Goal: Information Seeking & Learning: Learn about a topic

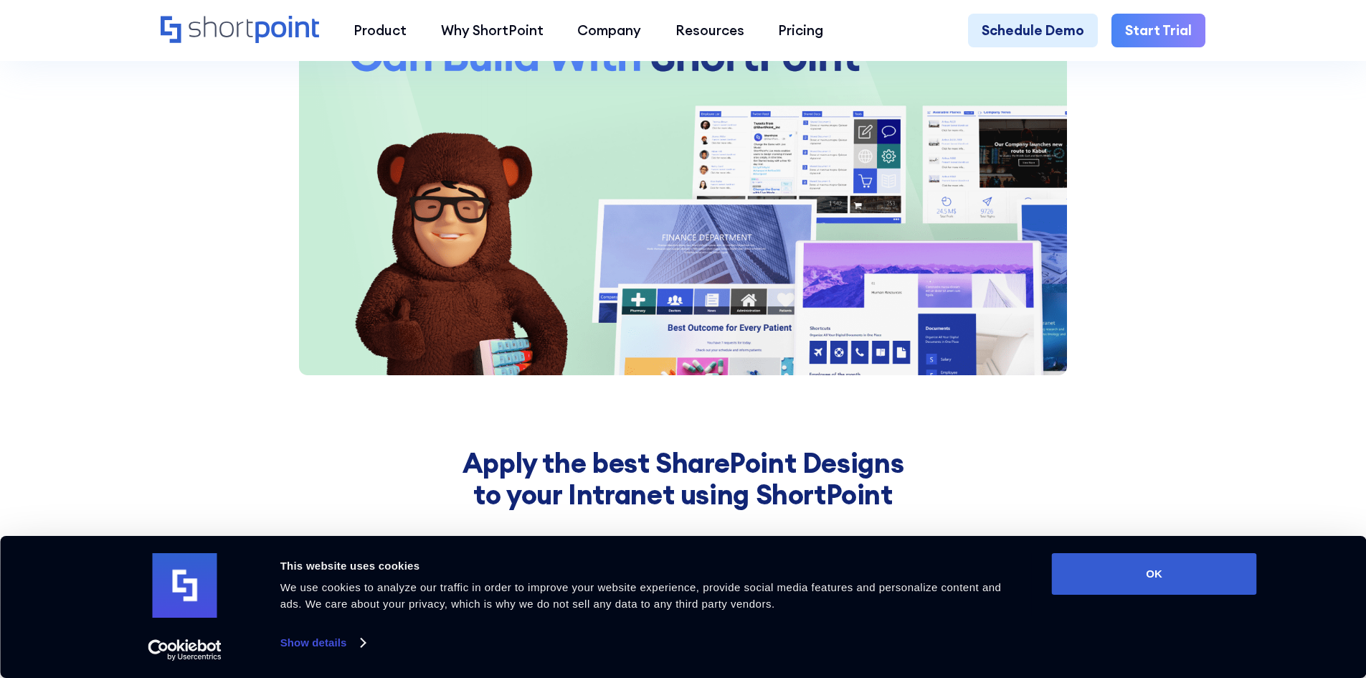
scroll to position [2295, 0]
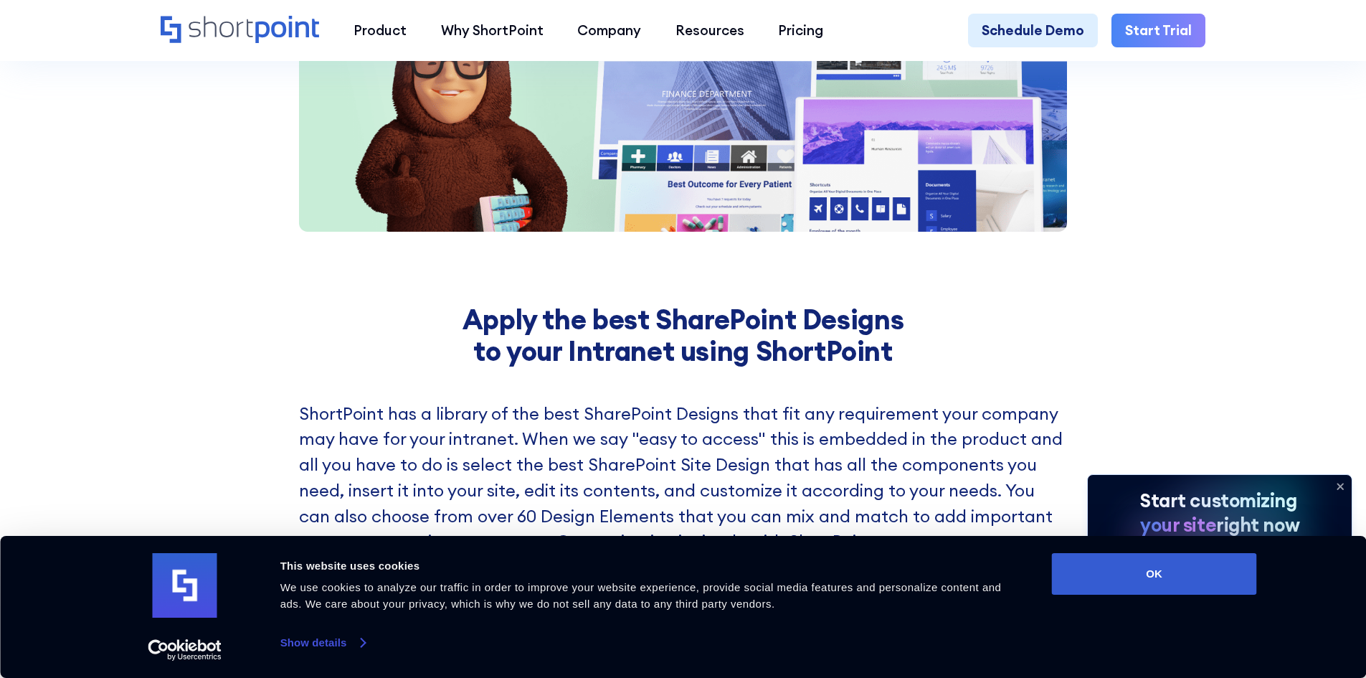
click at [317, 632] on link "Show details" at bounding box center [322, 643] width 85 height 22
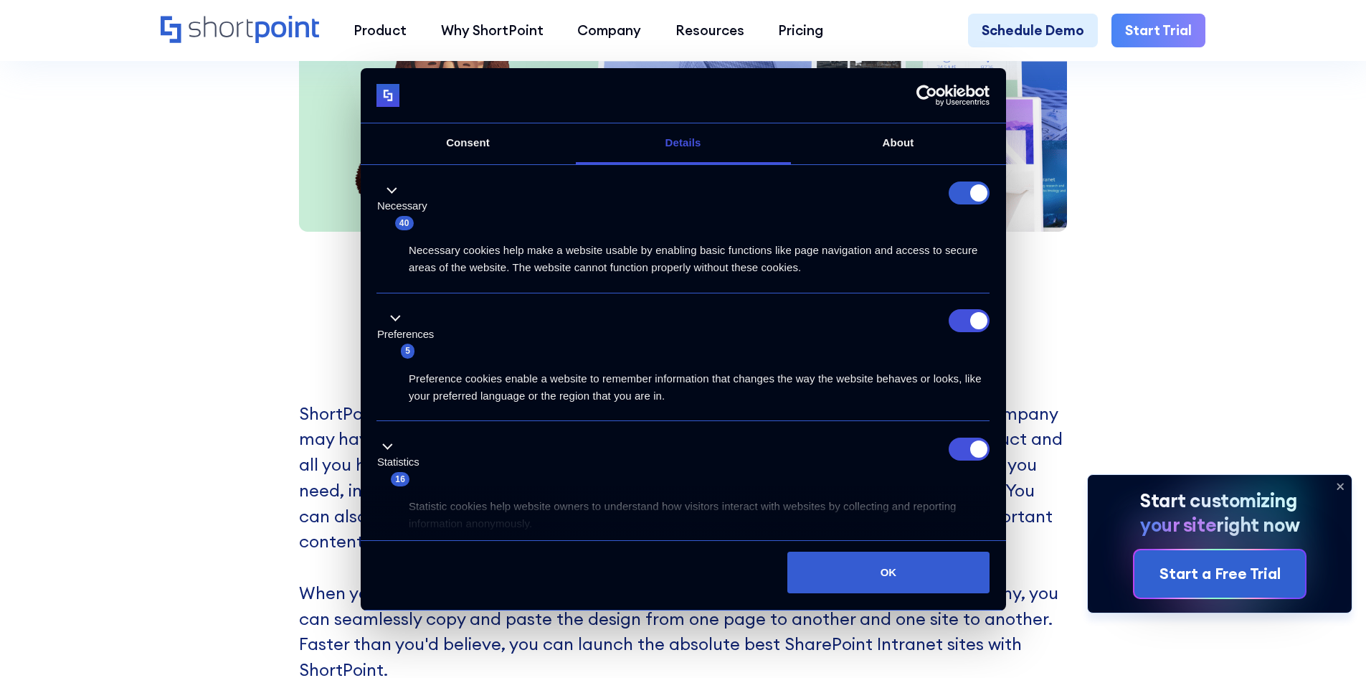
click at [963, 191] on form at bounding box center [969, 192] width 41 height 23
drag, startPoint x: 502, startPoint y: 160, endPoint x: 598, endPoint y: 148, distance: 96.8
click at [503, 159] on link "Consent" at bounding box center [468, 143] width 215 height 41
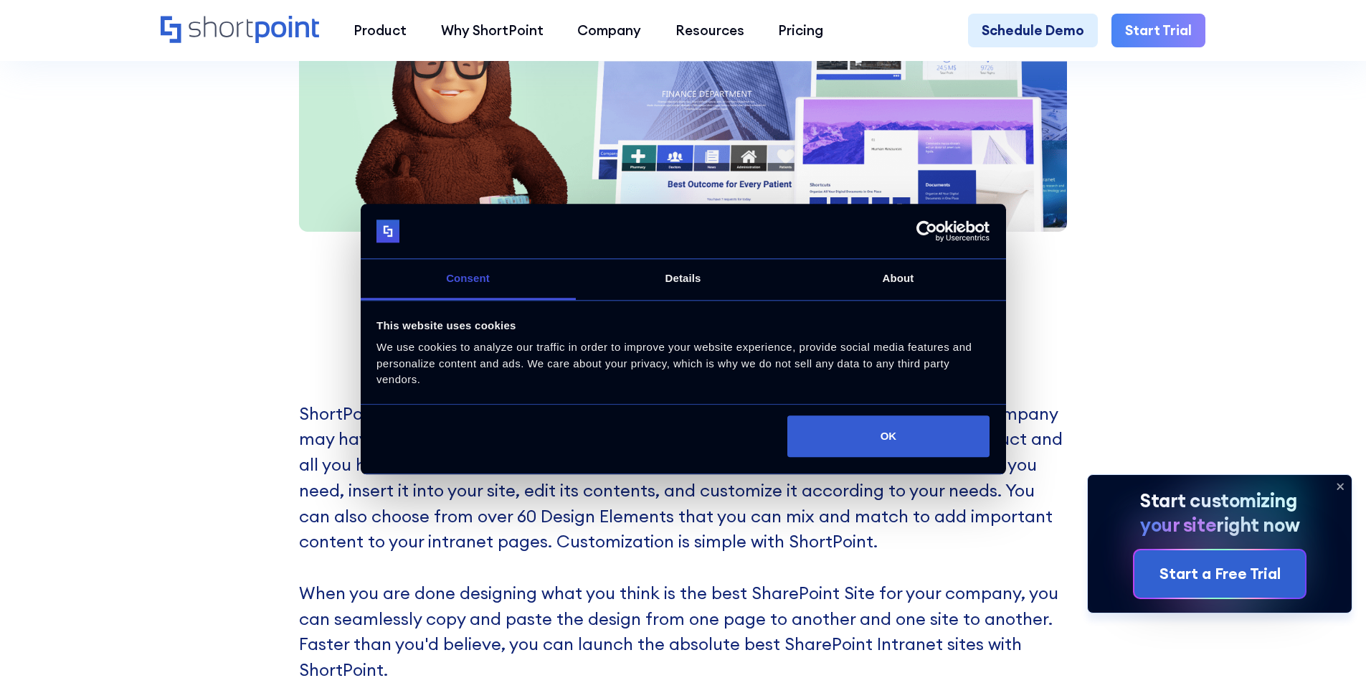
drag, startPoint x: 906, startPoint y: 289, endPoint x: 838, endPoint y: 270, distance: 70.8
click at [907, 288] on link "About" at bounding box center [898, 280] width 215 height 41
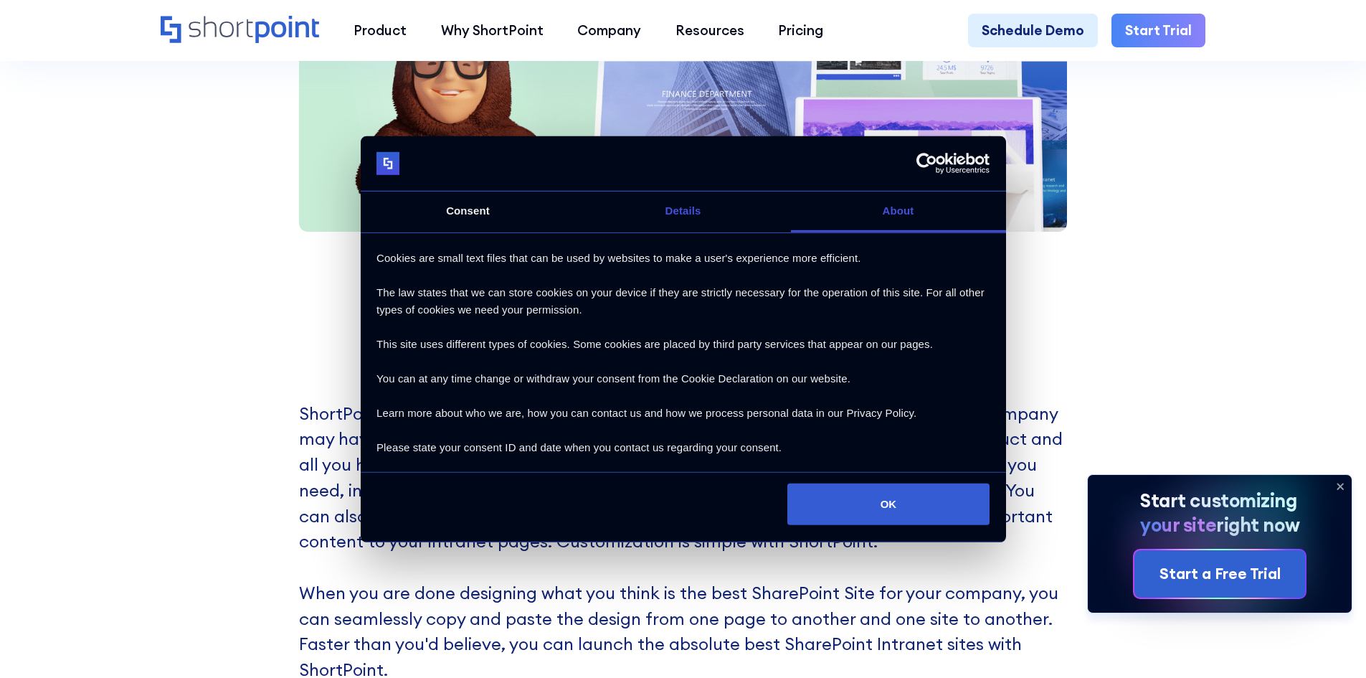
click at [692, 205] on link "Details" at bounding box center [683, 211] width 215 height 41
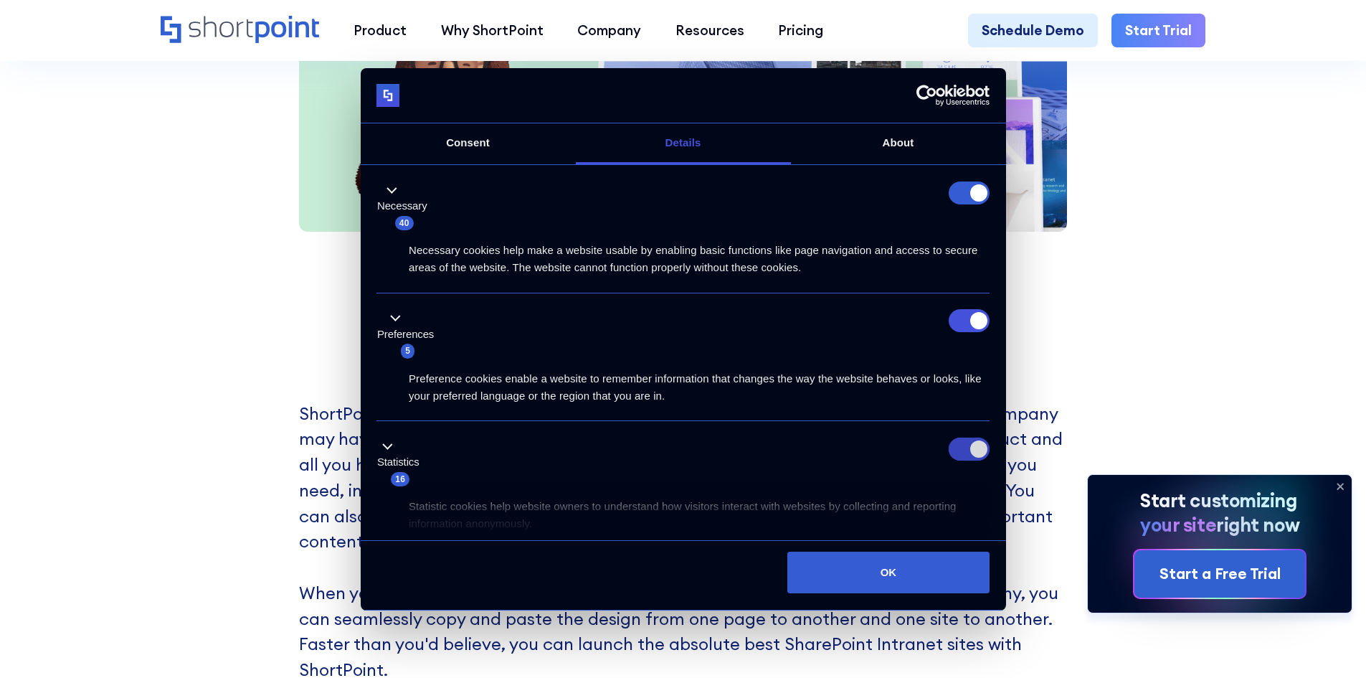
click at [967, 449] on input "Statistics" at bounding box center [969, 448] width 41 height 23
checkbox input "false"
click at [967, 323] on input "Preferences" at bounding box center [969, 320] width 41 height 23
checkbox input "false"
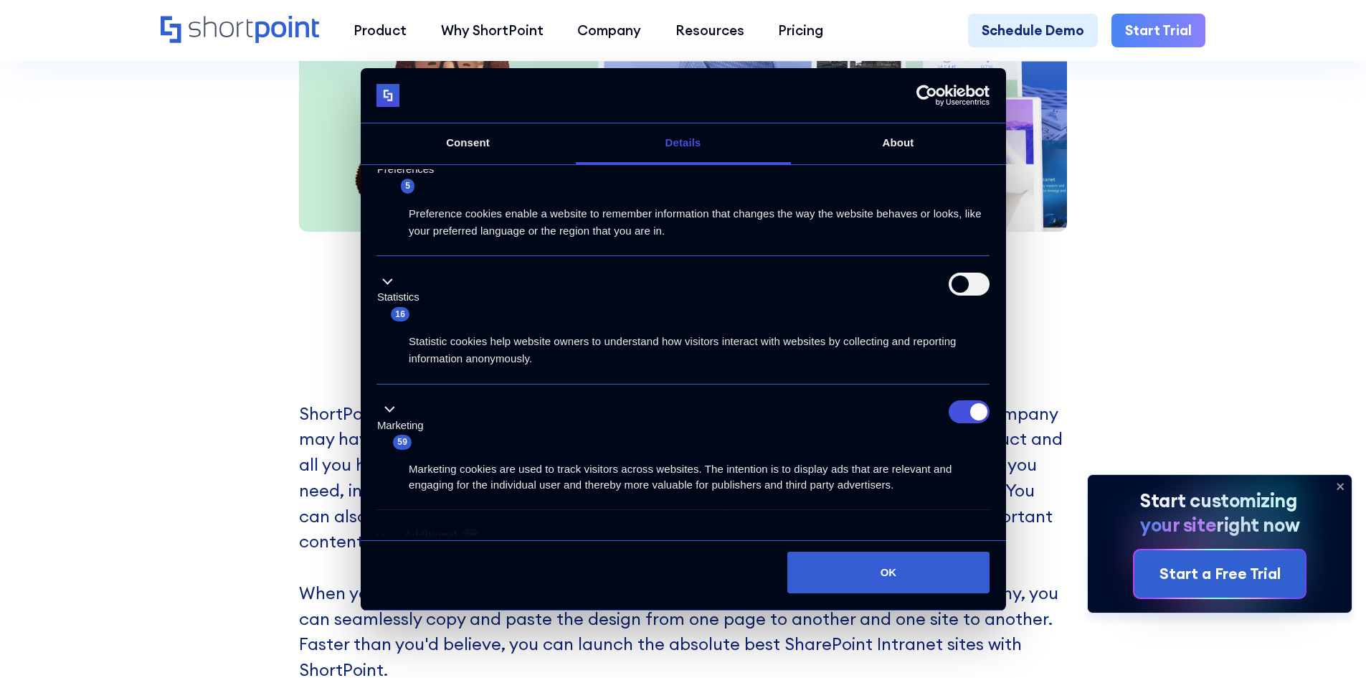
scroll to position [284, 0]
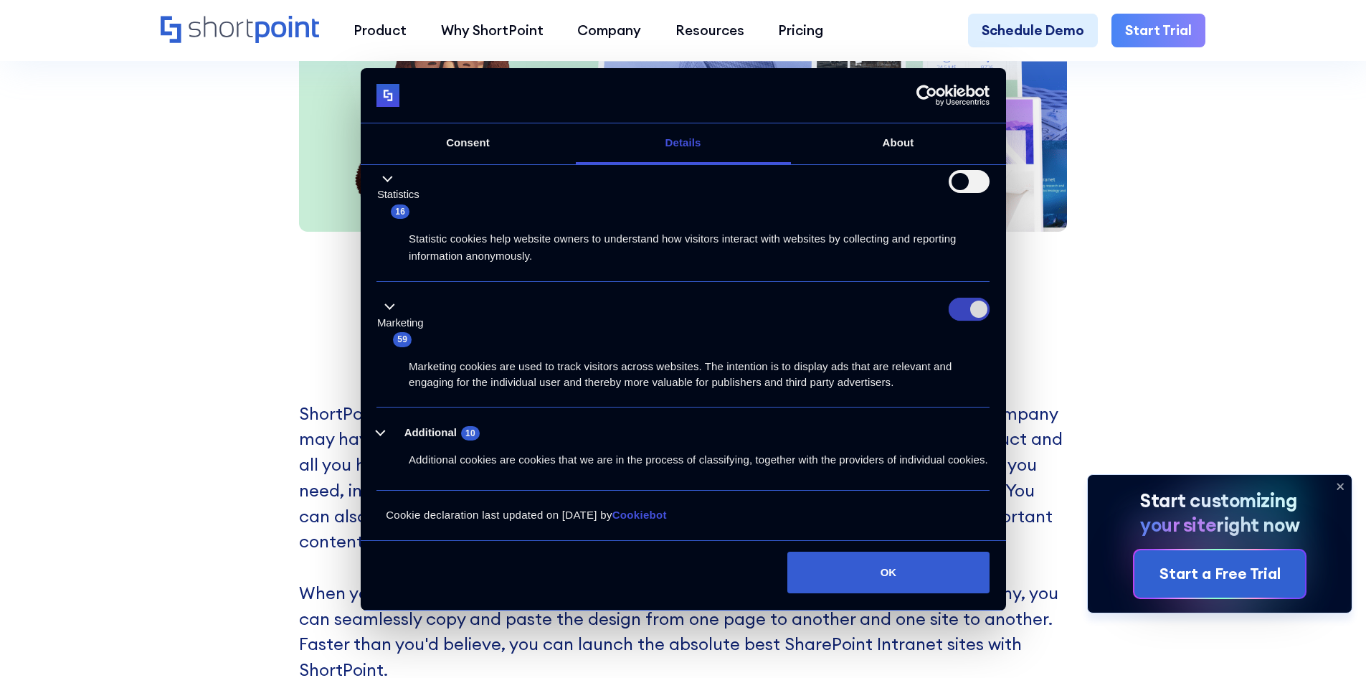
click at [950, 298] on input "Marketing" at bounding box center [969, 309] width 41 height 23
checkbox input "false"
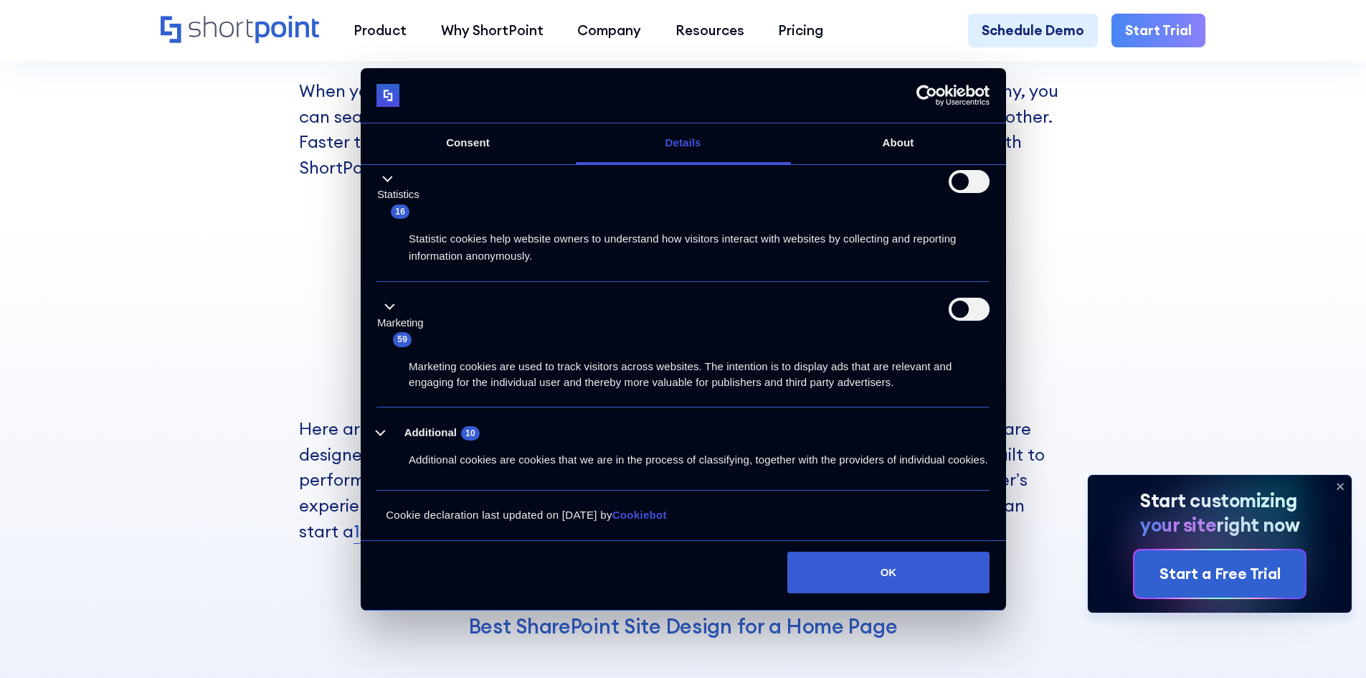
scroll to position [3299, 0]
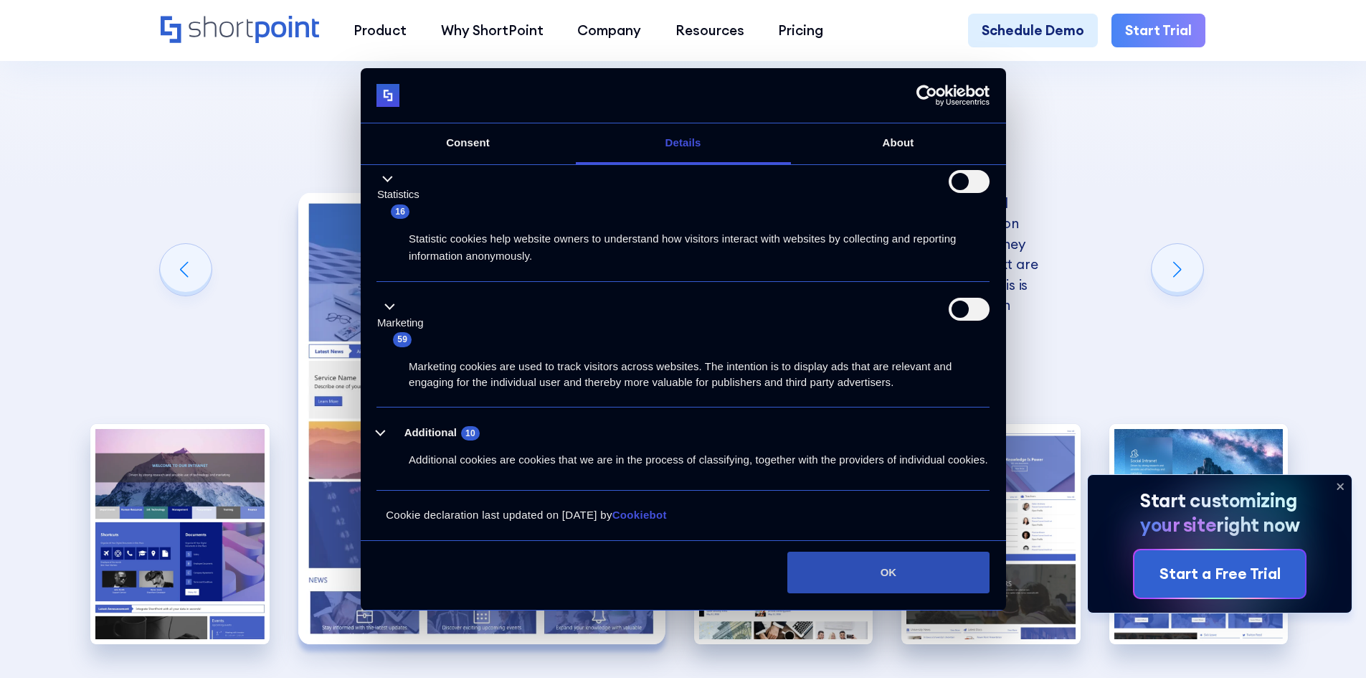
click at [915, 582] on button "OK" at bounding box center [888, 572] width 202 height 42
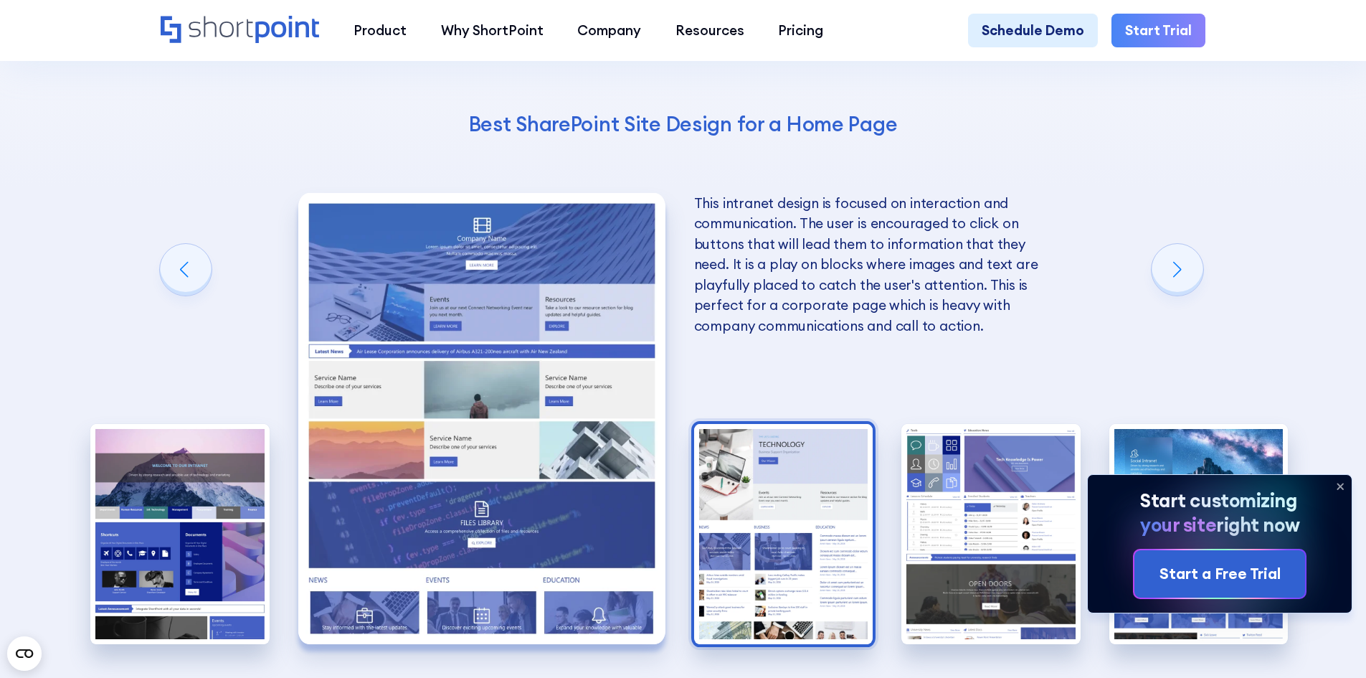
scroll to position [0, 0]
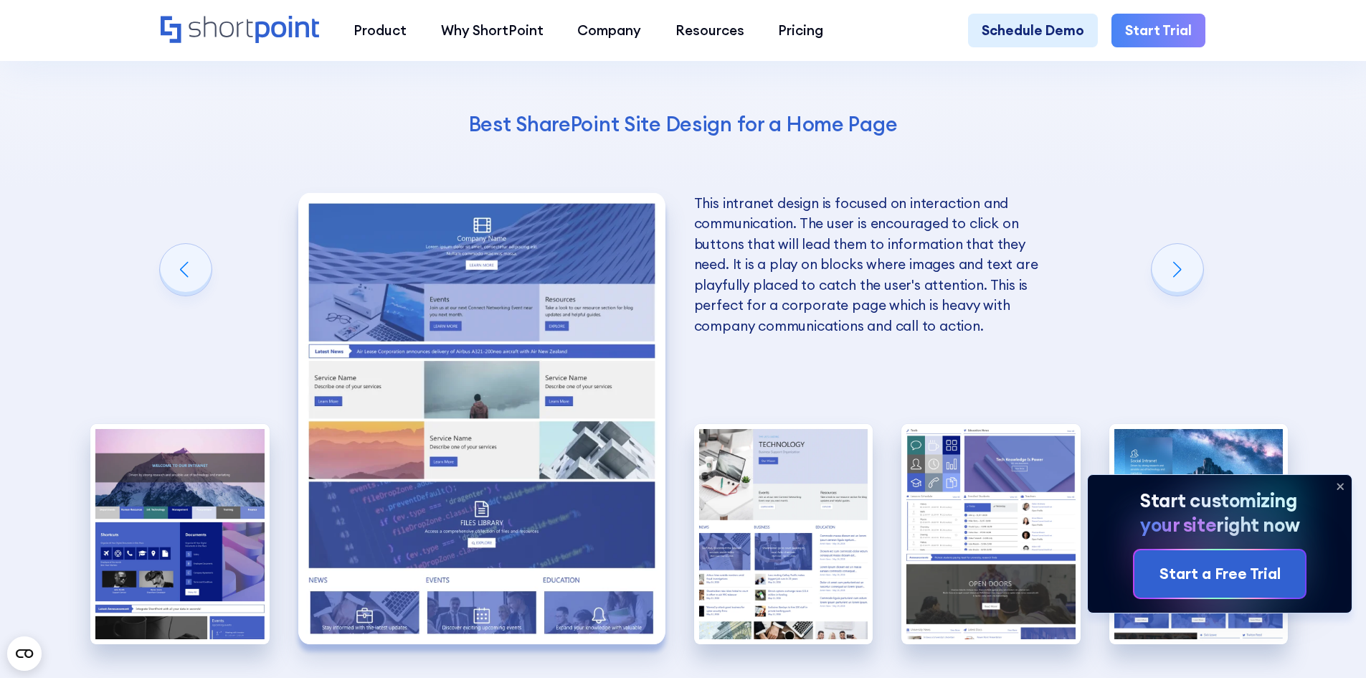
click at [1342, 485] on icon at bounding box center [1340, 486] width 23 height 23
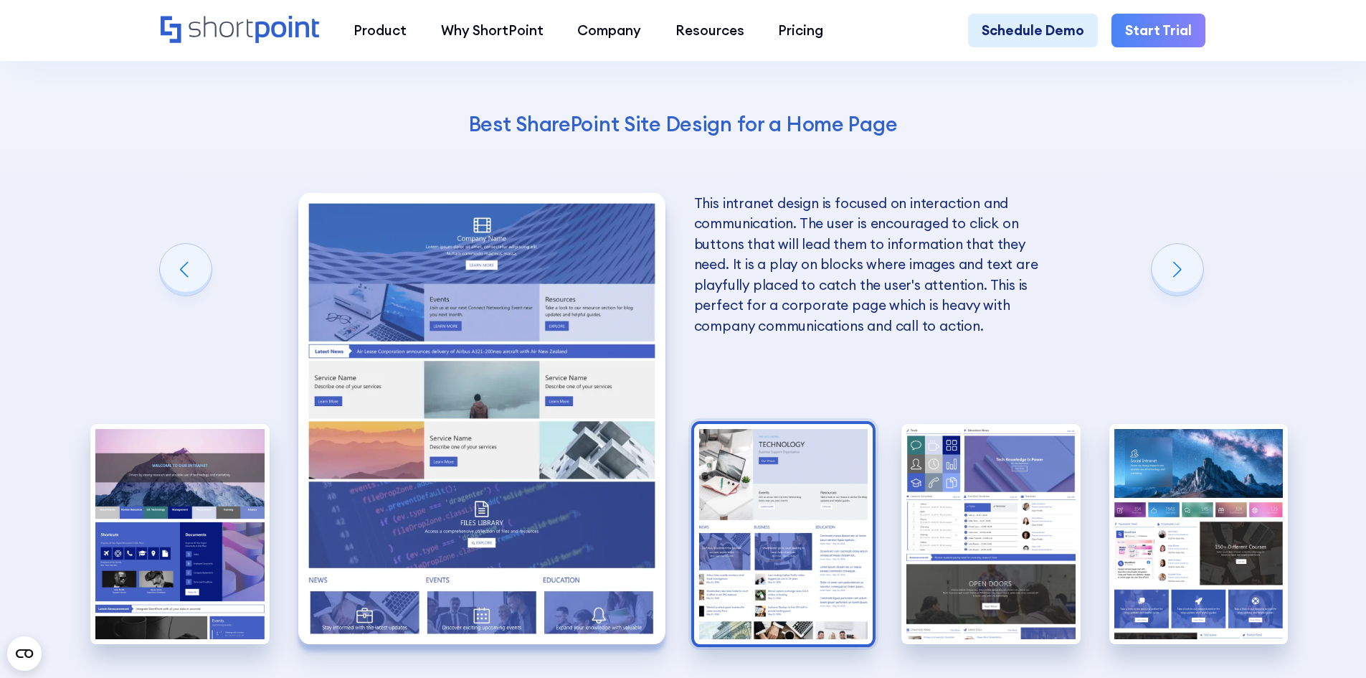
click at [772, 487] on img "3 / 5" at bounding box center [783, 534] width 179 height 220
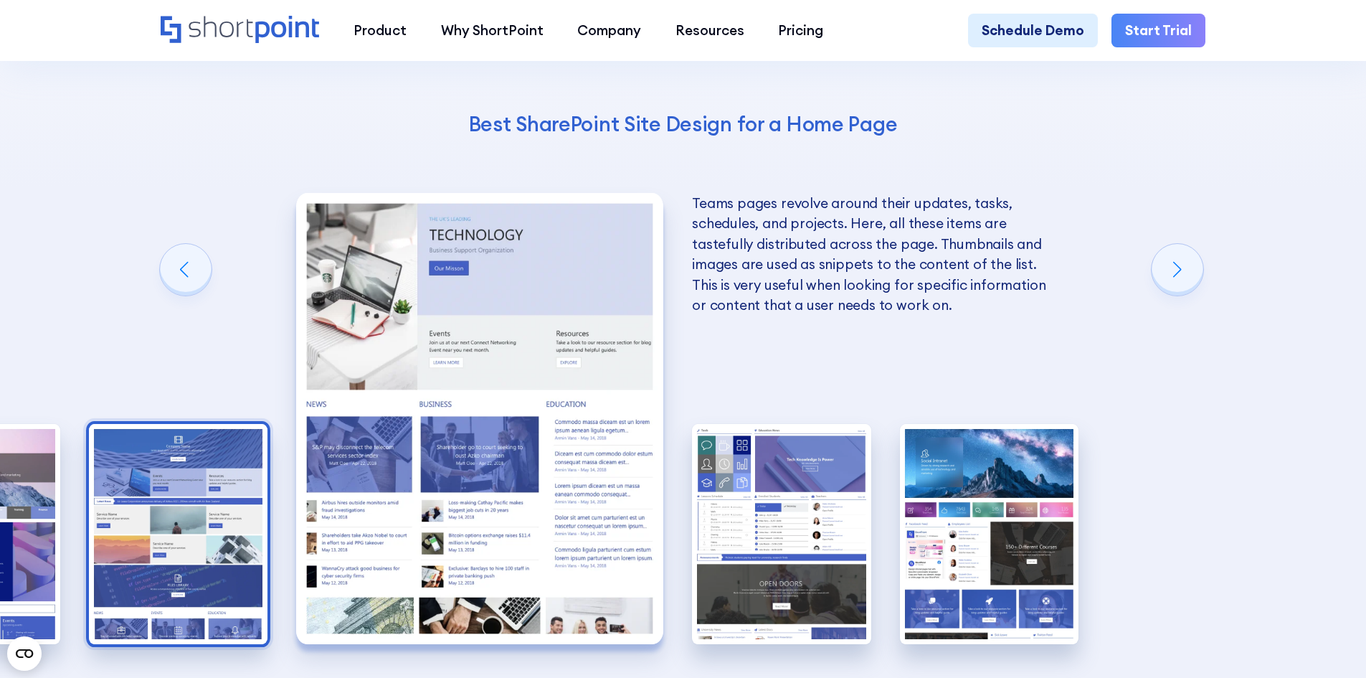
click at [168, 517] on img "2 / 5" at bounding box center [178, 534] width 179 height 220
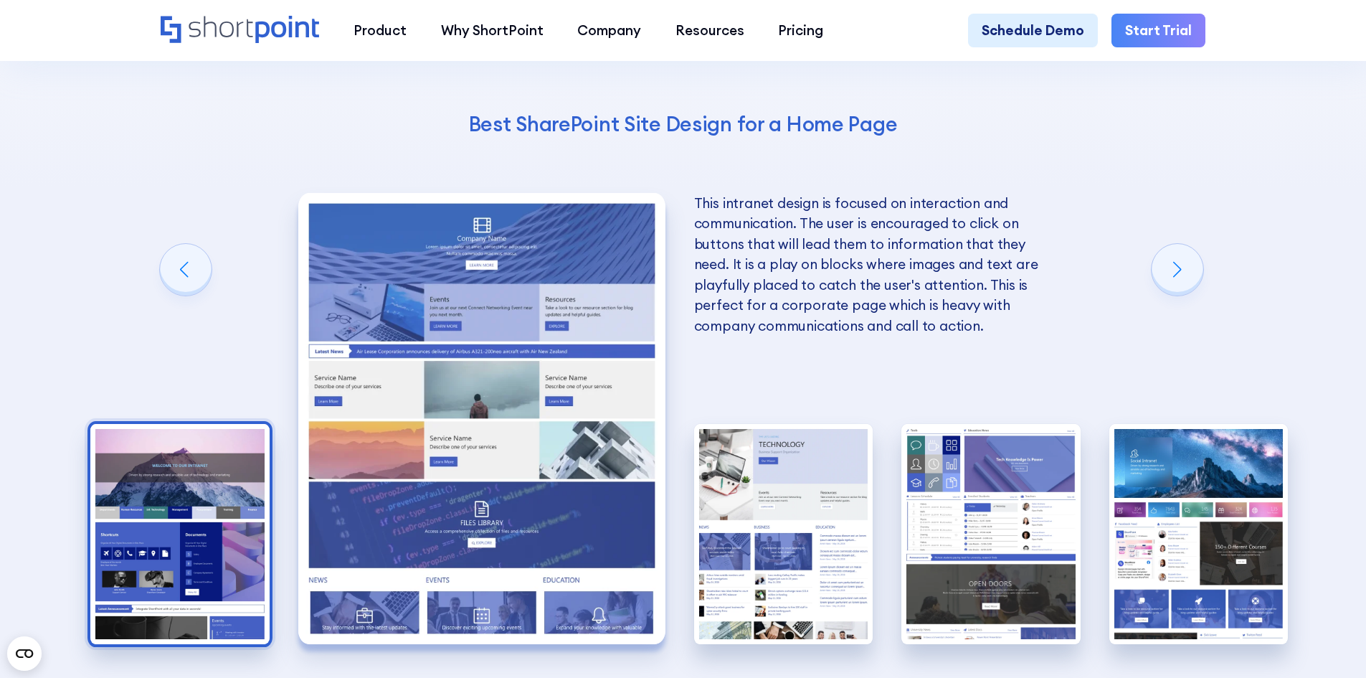
click at [148, 531] on img "1 / 5" at bounding box center [179, 534] width 179 height 220
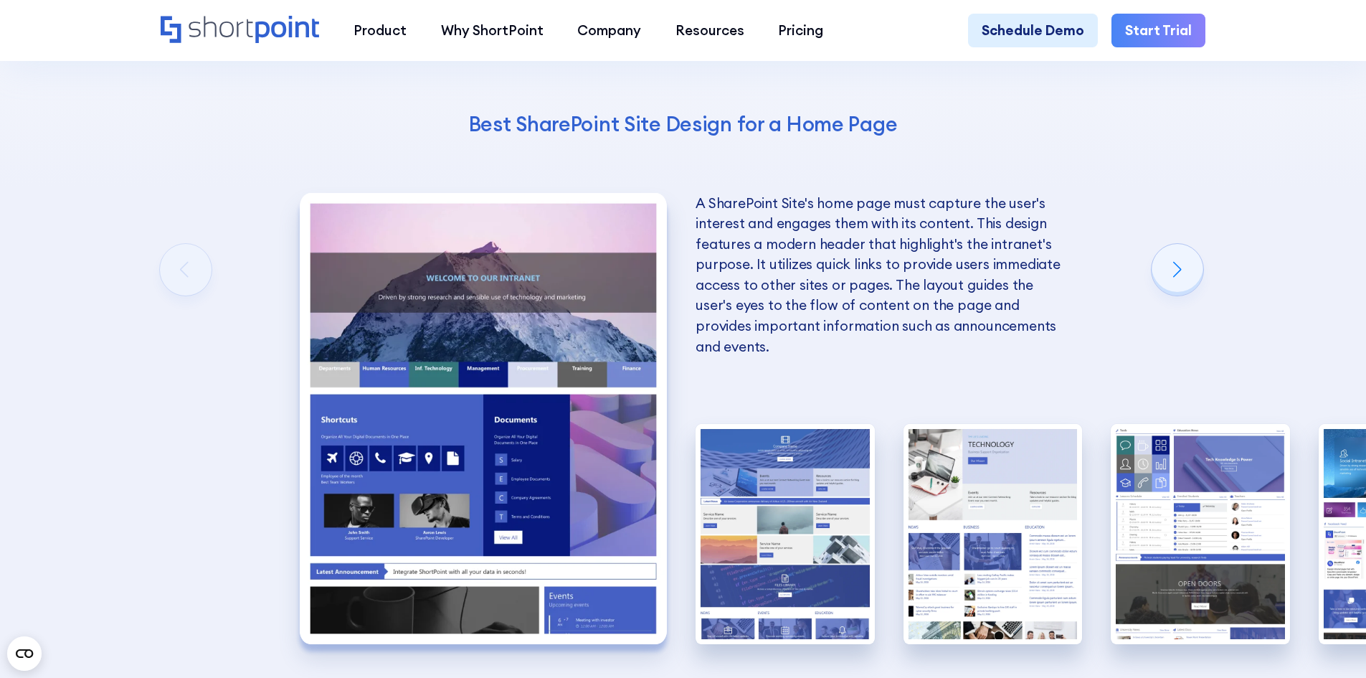
click at [492, 479] on img "1 / 5" at bounding box center [483, 418] width 367 height 451
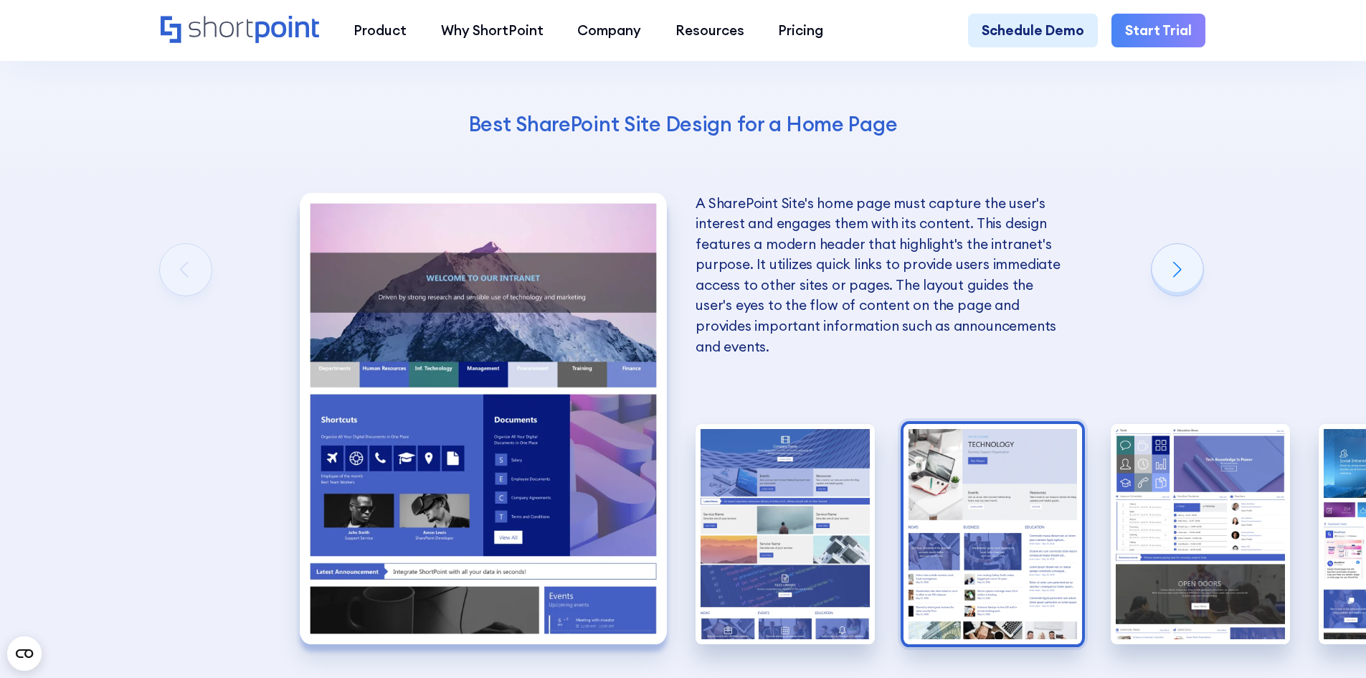
click at [1061, 510] on img "3 / 5" at bounding box center [993, 534] width 179 height 220
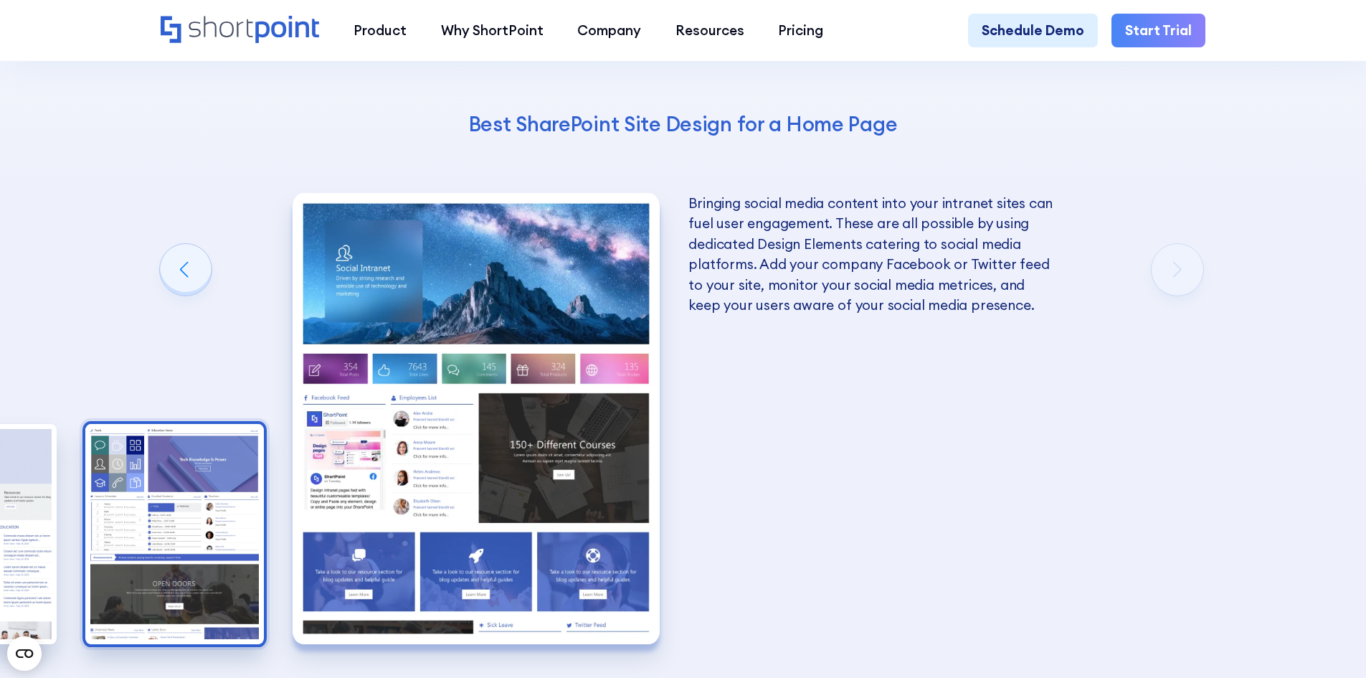
click at [150, 525] on img "4 / 5" at bounding box center [174, 534] width 179 height 220
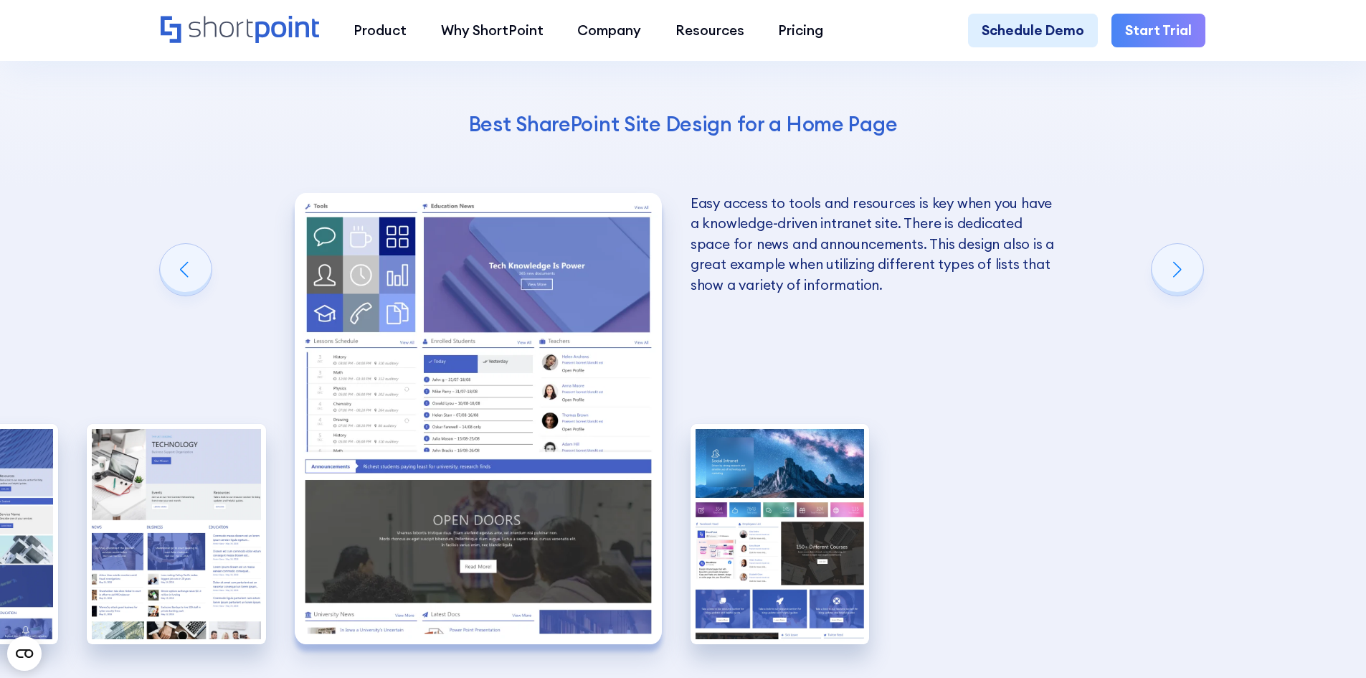
click at [150, 525] on img "3 / 5" at bounding box center [176, 534] width 179 height 220
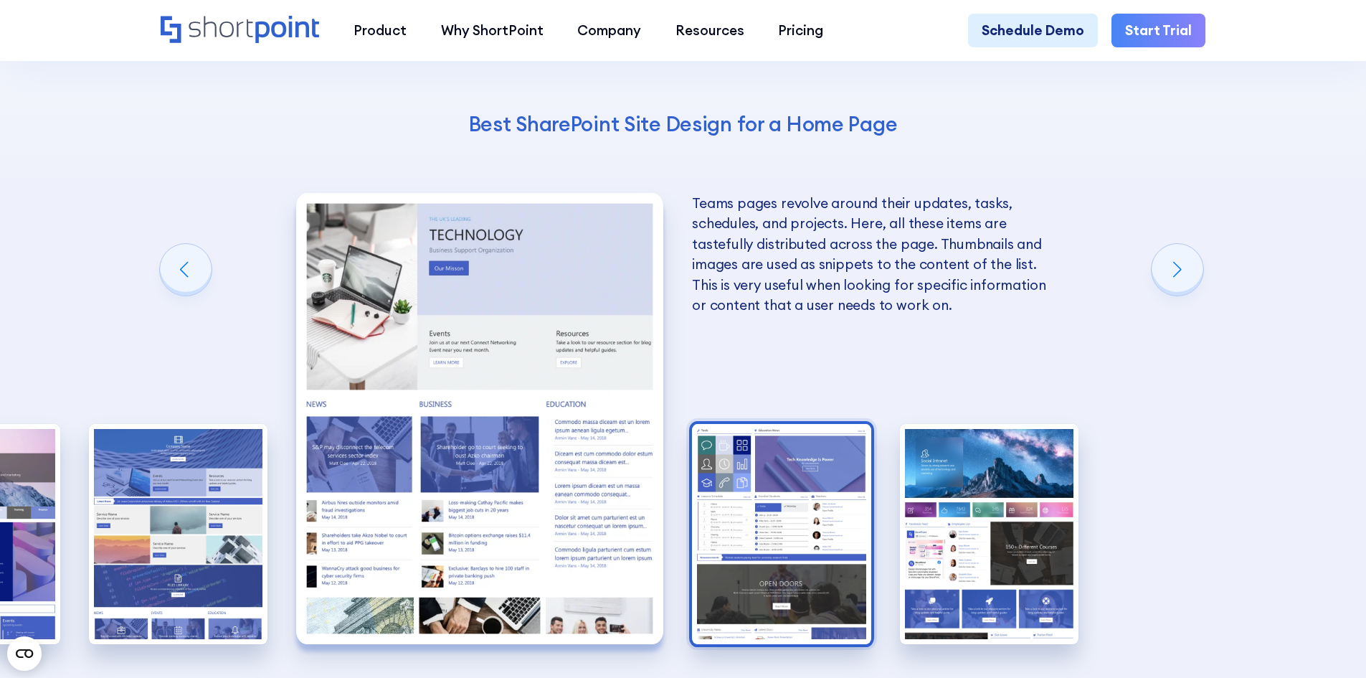
click at [150, 525] on img "2 / 5" at bounding box center [178, 534] width 179 height 220
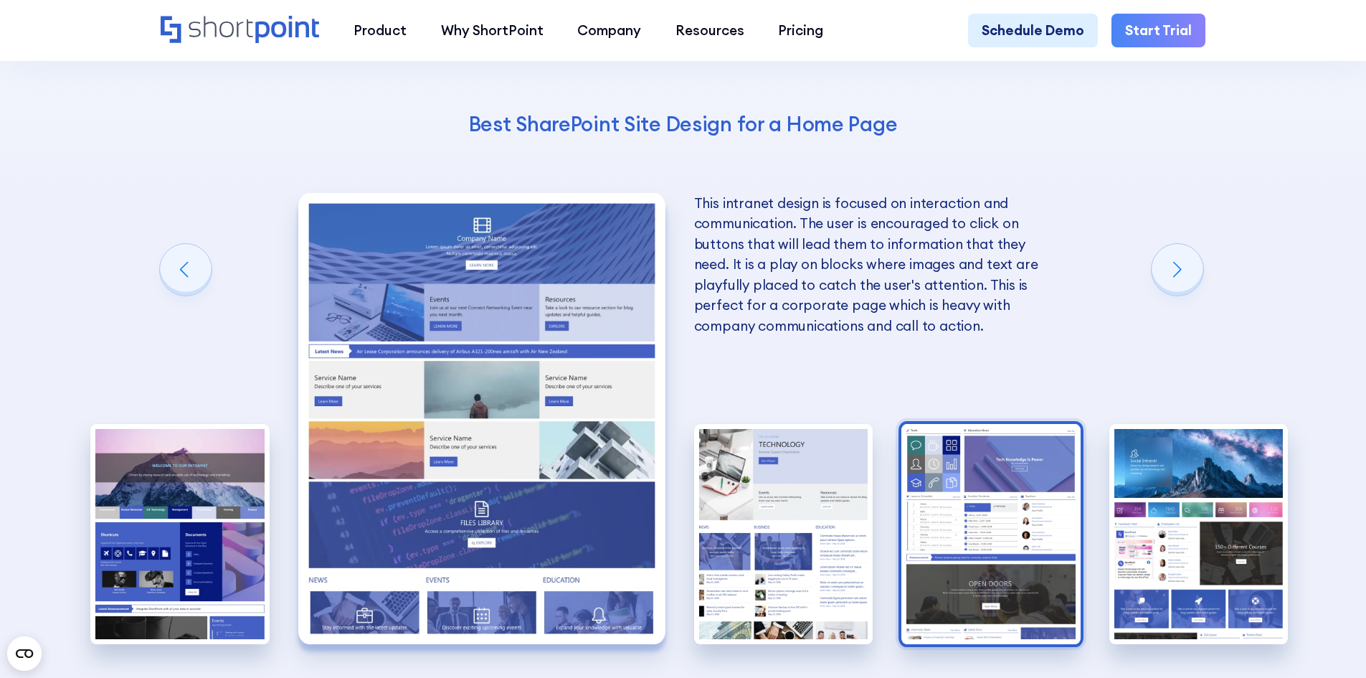
click at [150, 525] on img "1 / 5" at bounding box center [179, 534] width 179 height 220
